Goal: Transaction & Acquisition: Download file/media

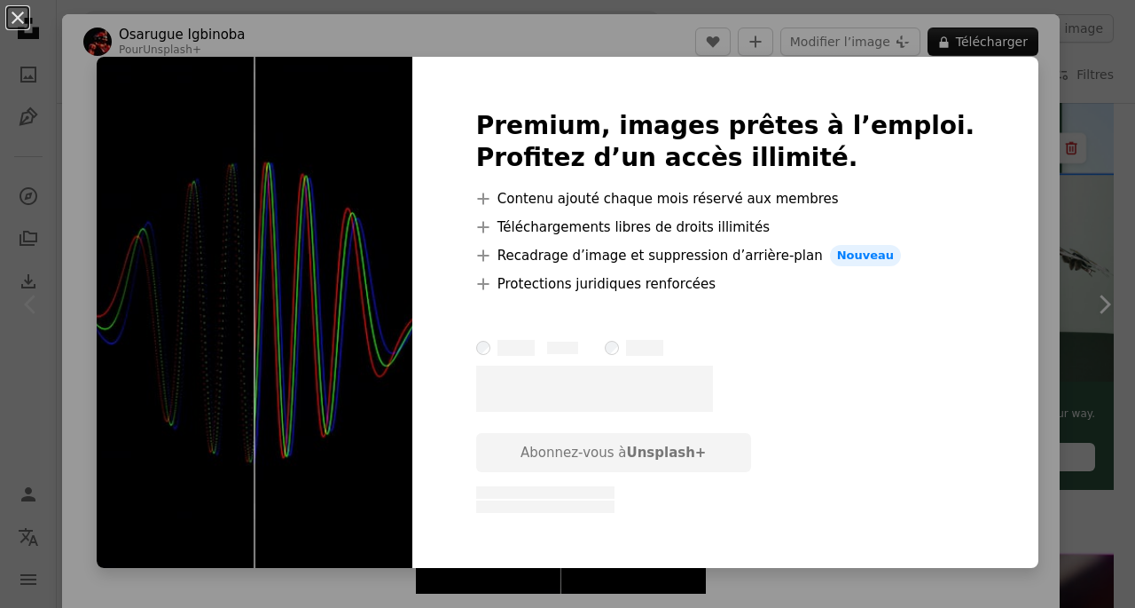
scroll to position [0, 319]
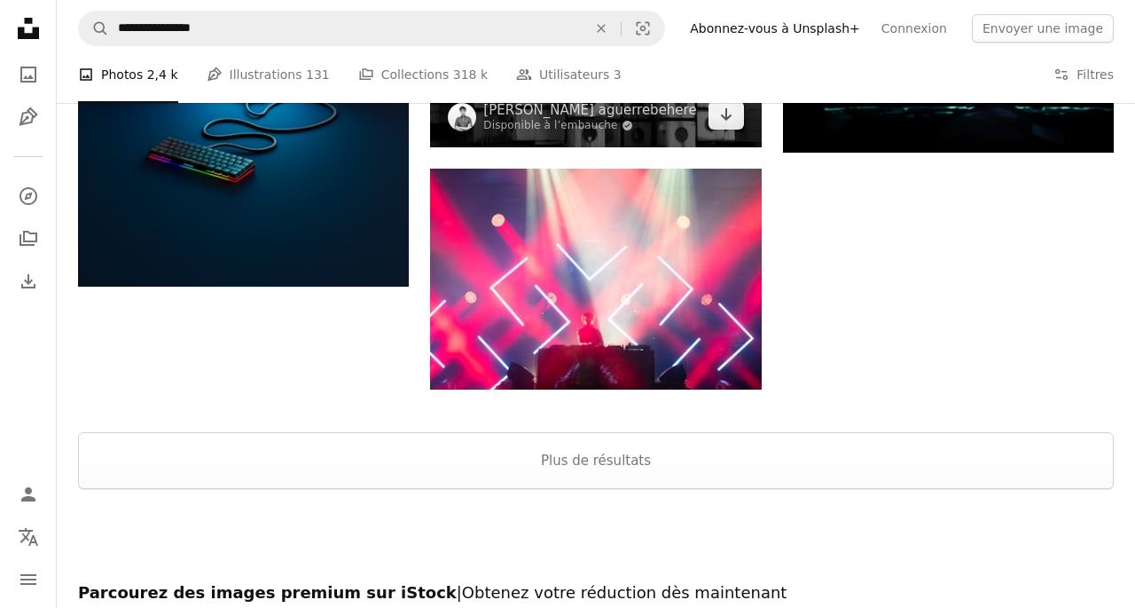
scroll to position [2872, 0]
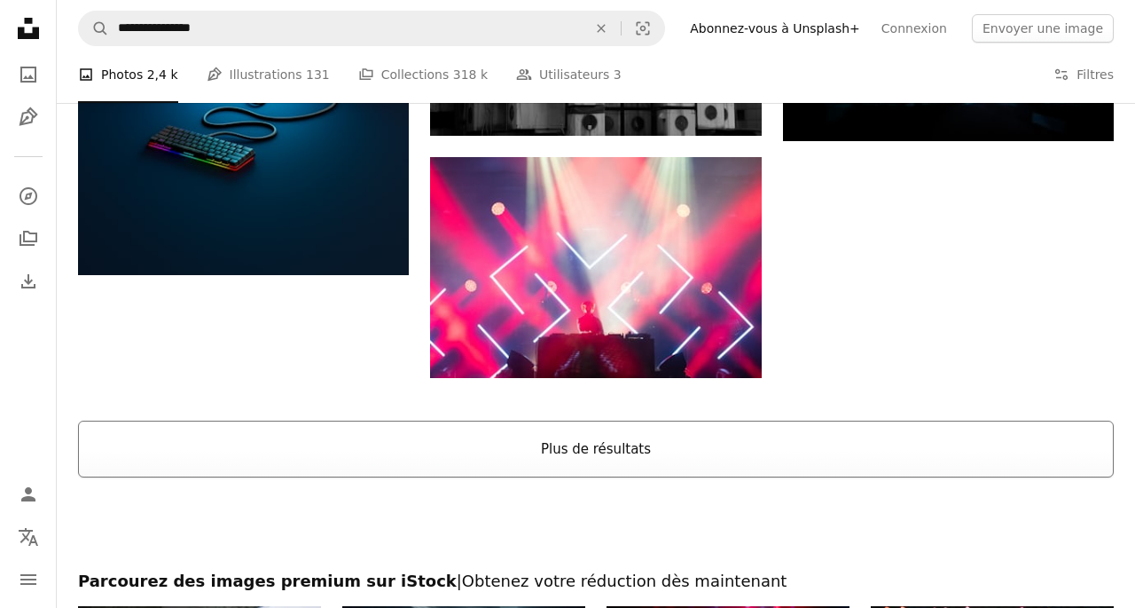
click at [635, 443] on button "Plus de résultats" at bounding box center [596, 448] width 1036 height 57
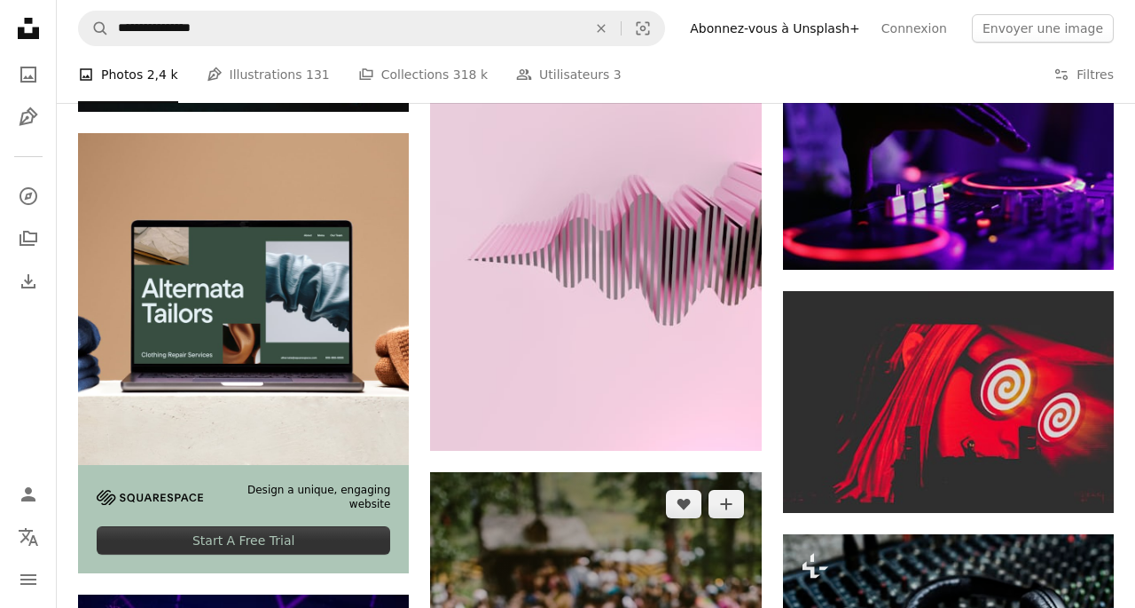
scroll to position [3422, 0]
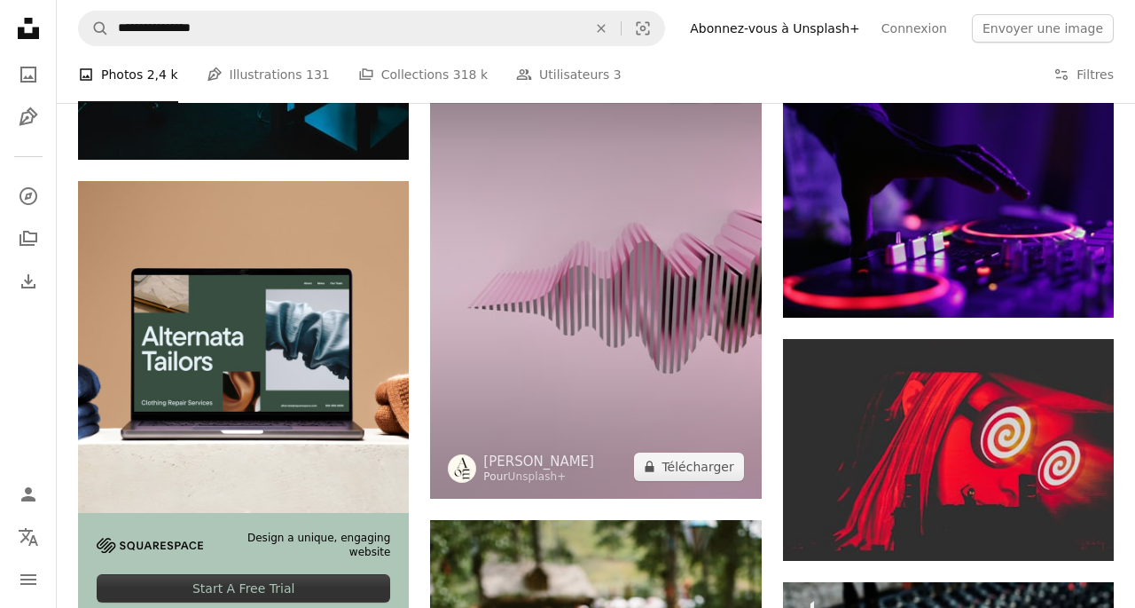
click at [621, 310] on img at bounding box center [595, 277] width 331 height 441
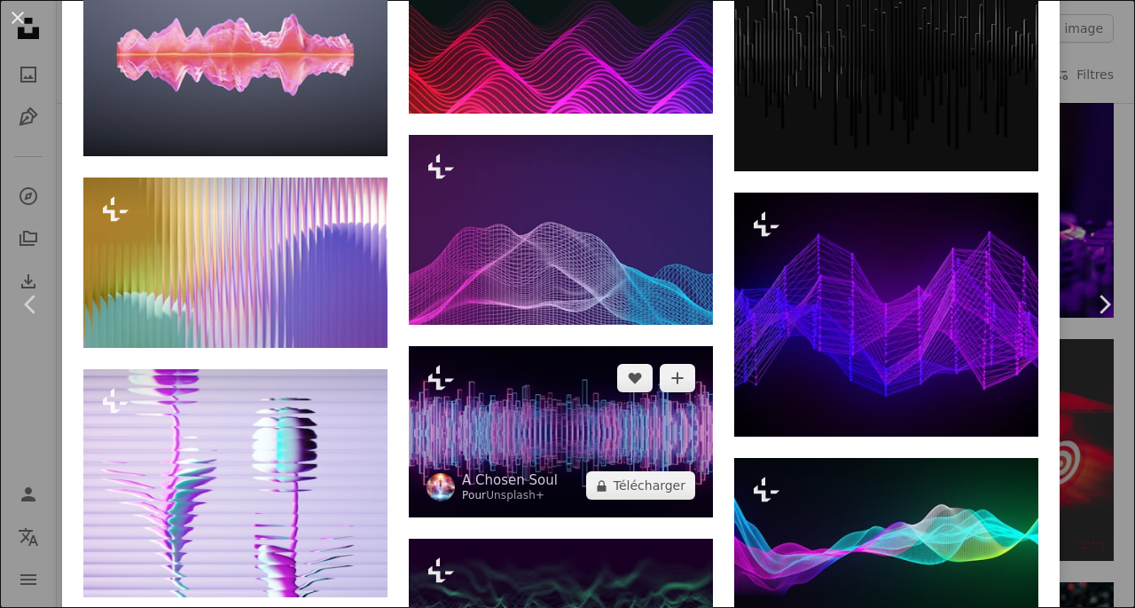
scroll to position [1593, 0]
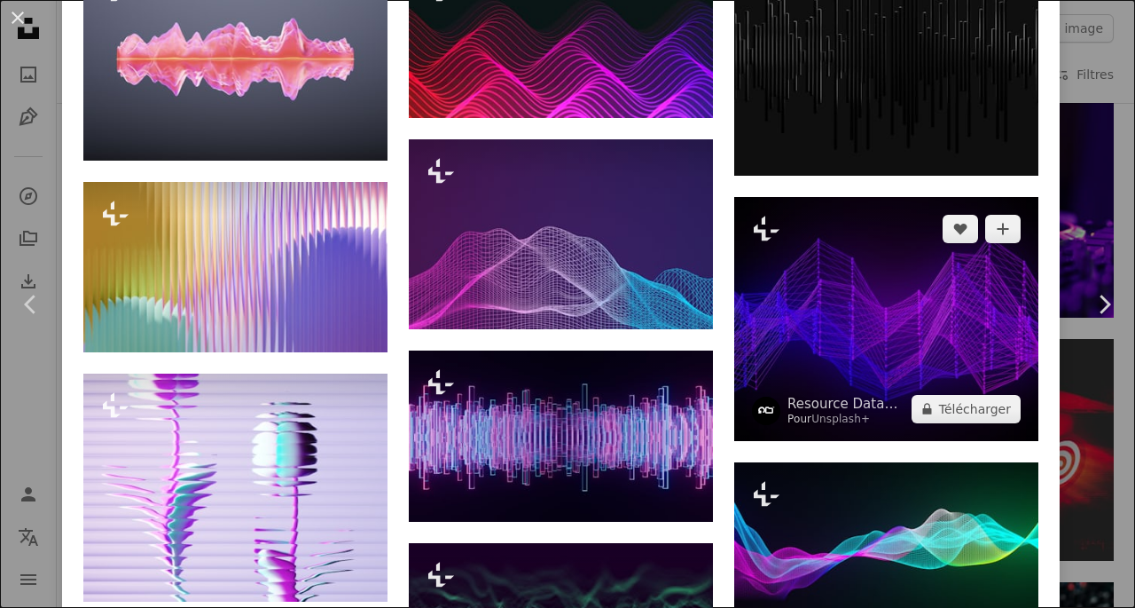
click at [827, 265] on img at bounding box center [886, 318] width 304 height 243
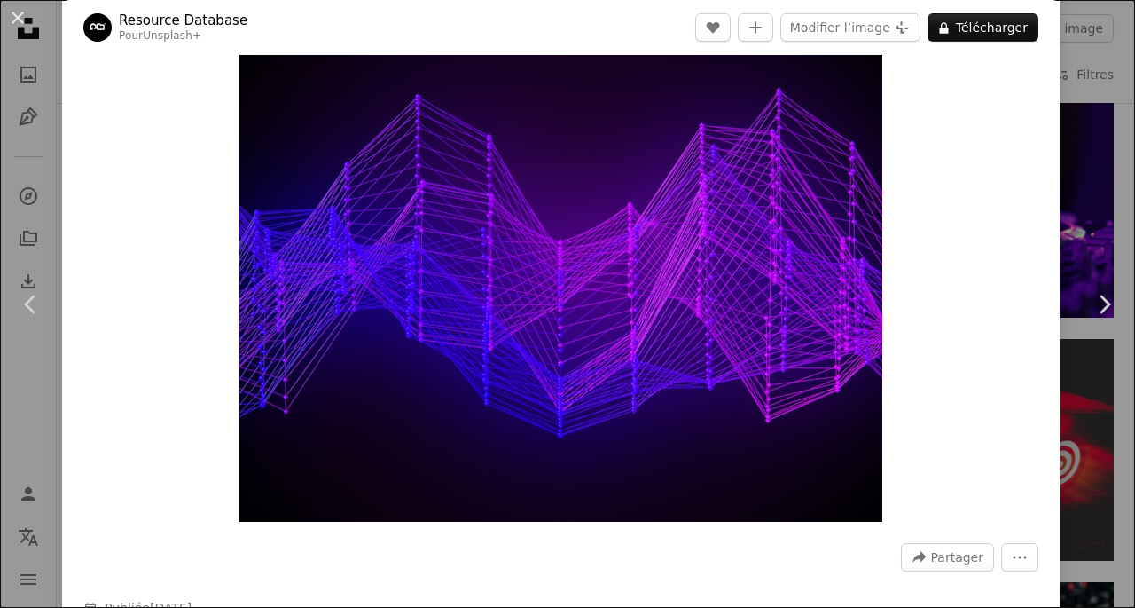
scroll to position [25, 0]
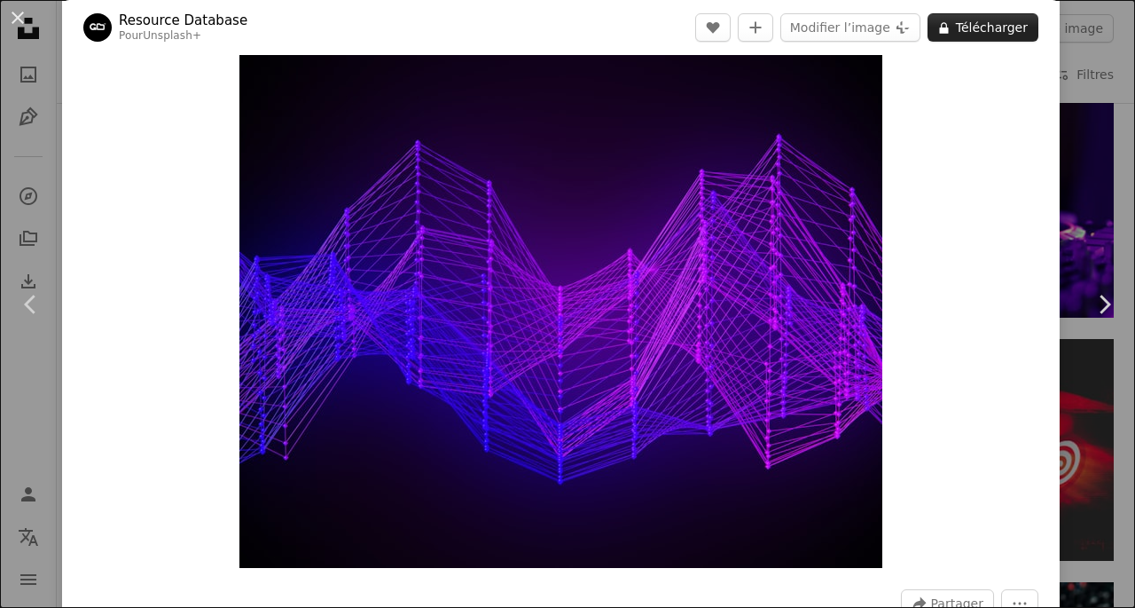
click at [1002, 37] on button "A lock Télécharger" at bounding box center [983, 27] width 111 height 28
